Goal: Transaction & Acquisition: Purchase product/service

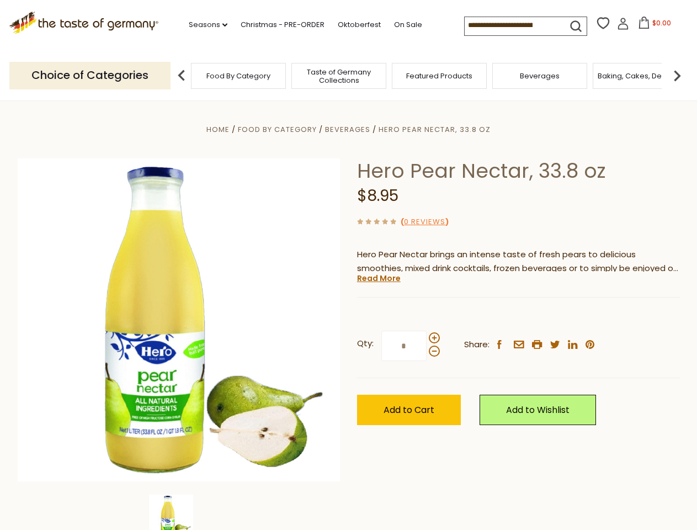
click at [348, 265] on div "Home Food By Category [GEOGRAPHIC_DATA] Hero Pear Nectar, 33.8 oz Hero Pear Nec…" at bounding box center [348, 335] width 679 height 425
click at [204, 25] on link "Seasons dropdown_arrow" at bounding box center [208, 25] width 39 height 12
click at [512, 25] on input at bounding box center [511, 24] width 93 height 15
click at [653, 26] on span "$0.00" at bounding box center [662, 22] width 19 height 9
click at [189, 75] on div "All Seasons Recipes Game Day [DATE] [DATE] [DATE][PERSON_NAME] [DATE] Springfes…" at bounding box center [251, 259] width 125 height 468
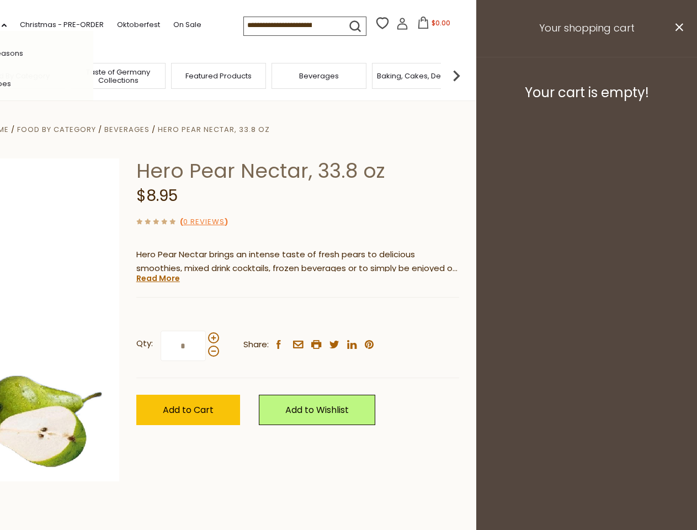
click at [468, 75] on img at bounding box center [457, 76] width 22 height 22
click at [348, 315] on div "Qty: * Share: facebook email printer twitter linkedin pinterest" at bounding box center [297, 346] width 323 height 64
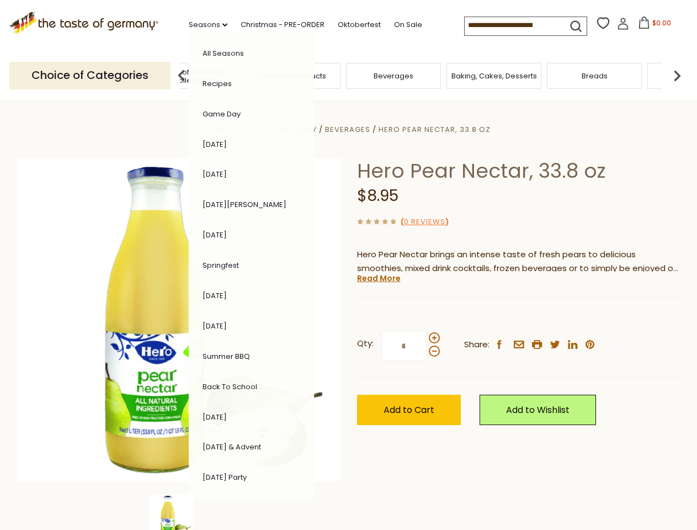
click at [179, 512] on img at bounding box center [171, 517] width 44 height 44
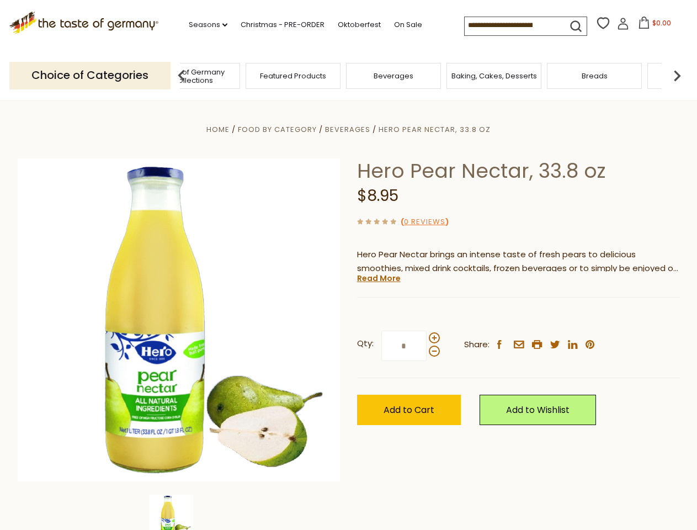
click at [179, 512] on img at bounding box center [171, 517] width 44 height 44
click at [378, 278] on link "Read More" at bounding box center [379, 278] width 44 height 11
